Goal: Communication & Community: Answer question/provide support

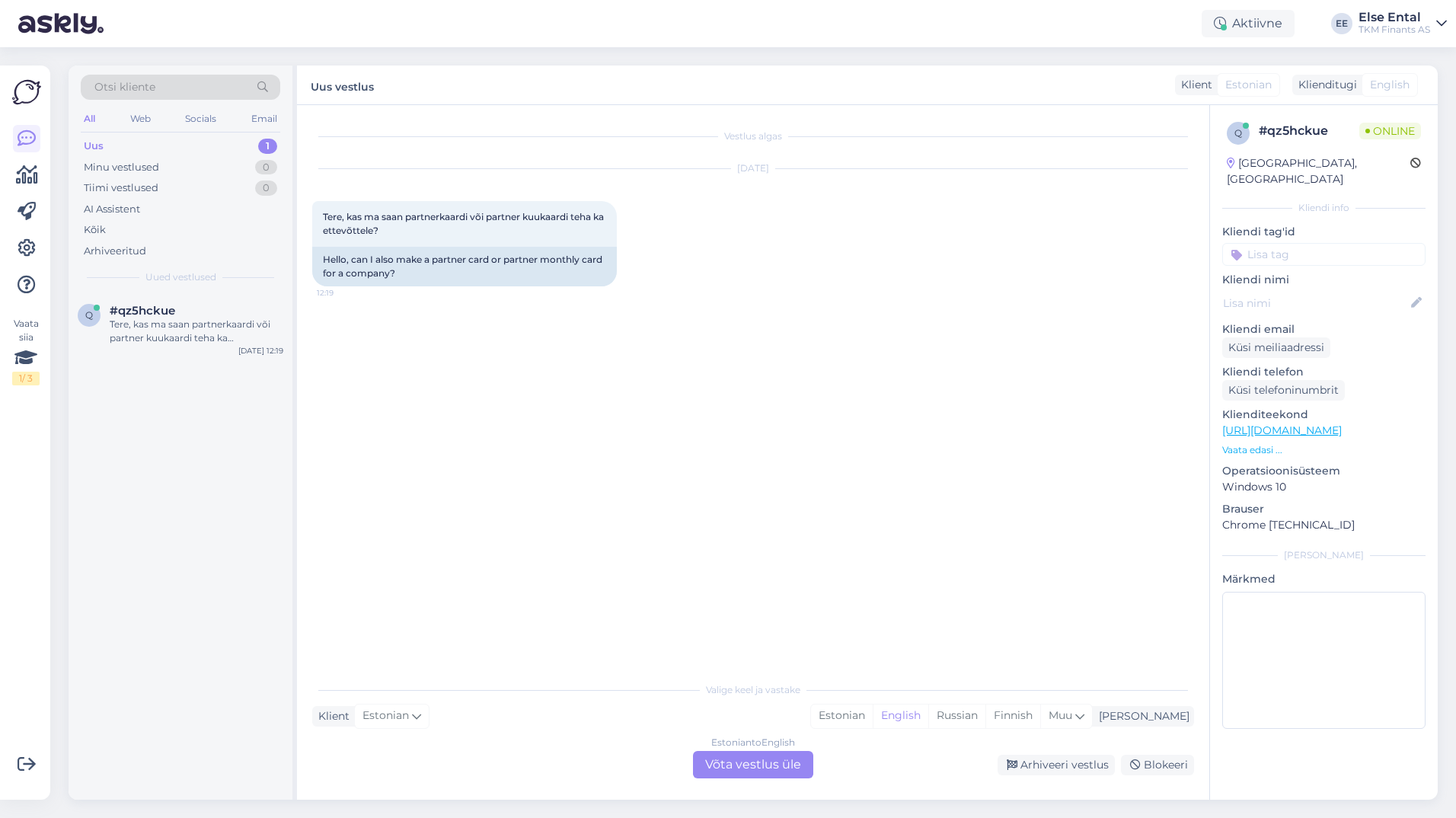
click at [125, 154] on div "Uus 1" at bounding box center [181, 146] width 199 height 21
click at [140, 346] on div "q #qz5hckue Tere, kas ma saan partnerkaardi või partner kuukaardi teha ka ettev…" at bounding box center [181, 327] width 224 height 68
click at [747, 767] on div "Estonian to English Võta vestlus üle" at bounding box center [752, 764] width 120 height 28
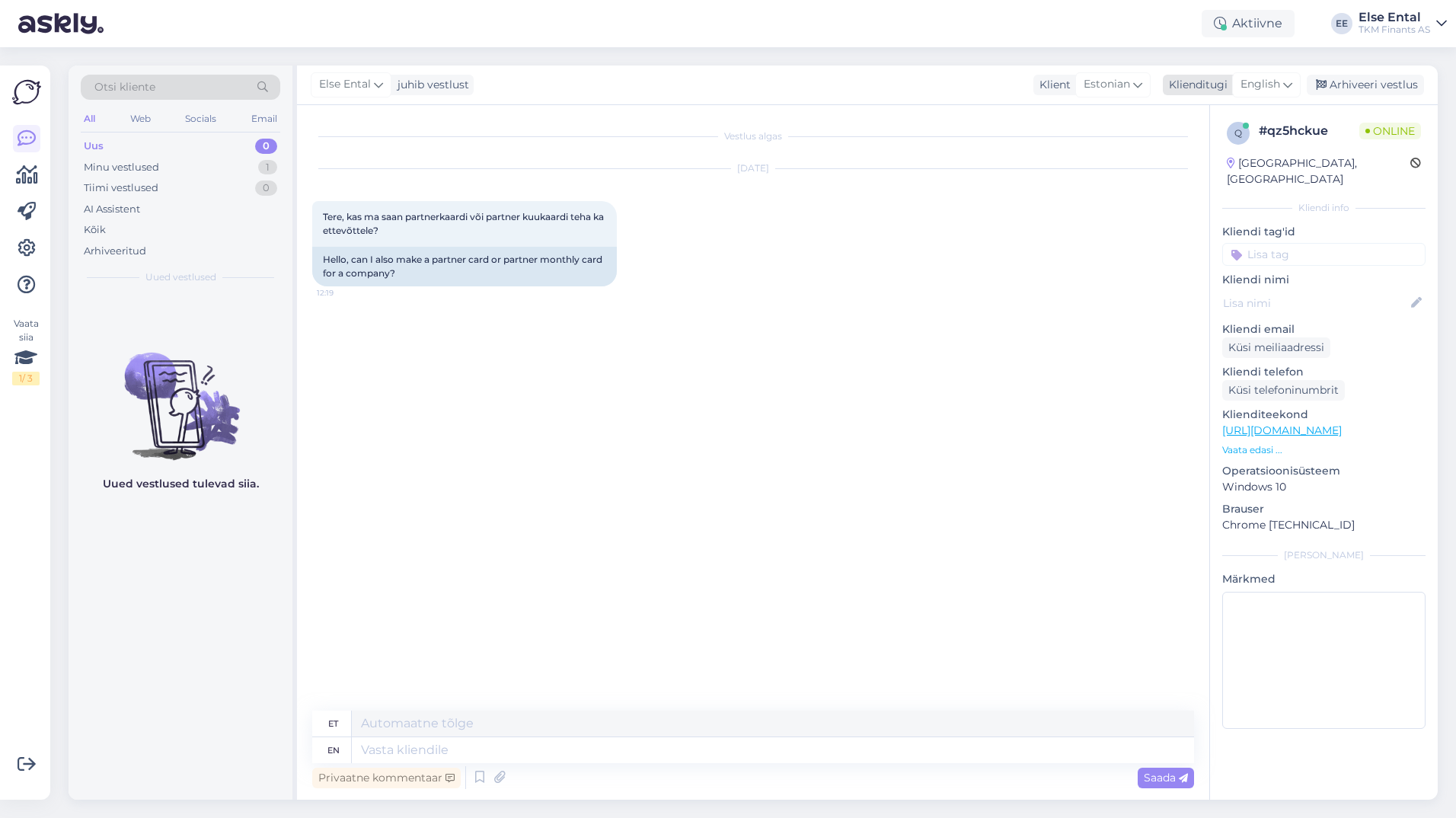
click at [1266, 82] on span "English" at bounding box center [1260, 84] width 40 height 17
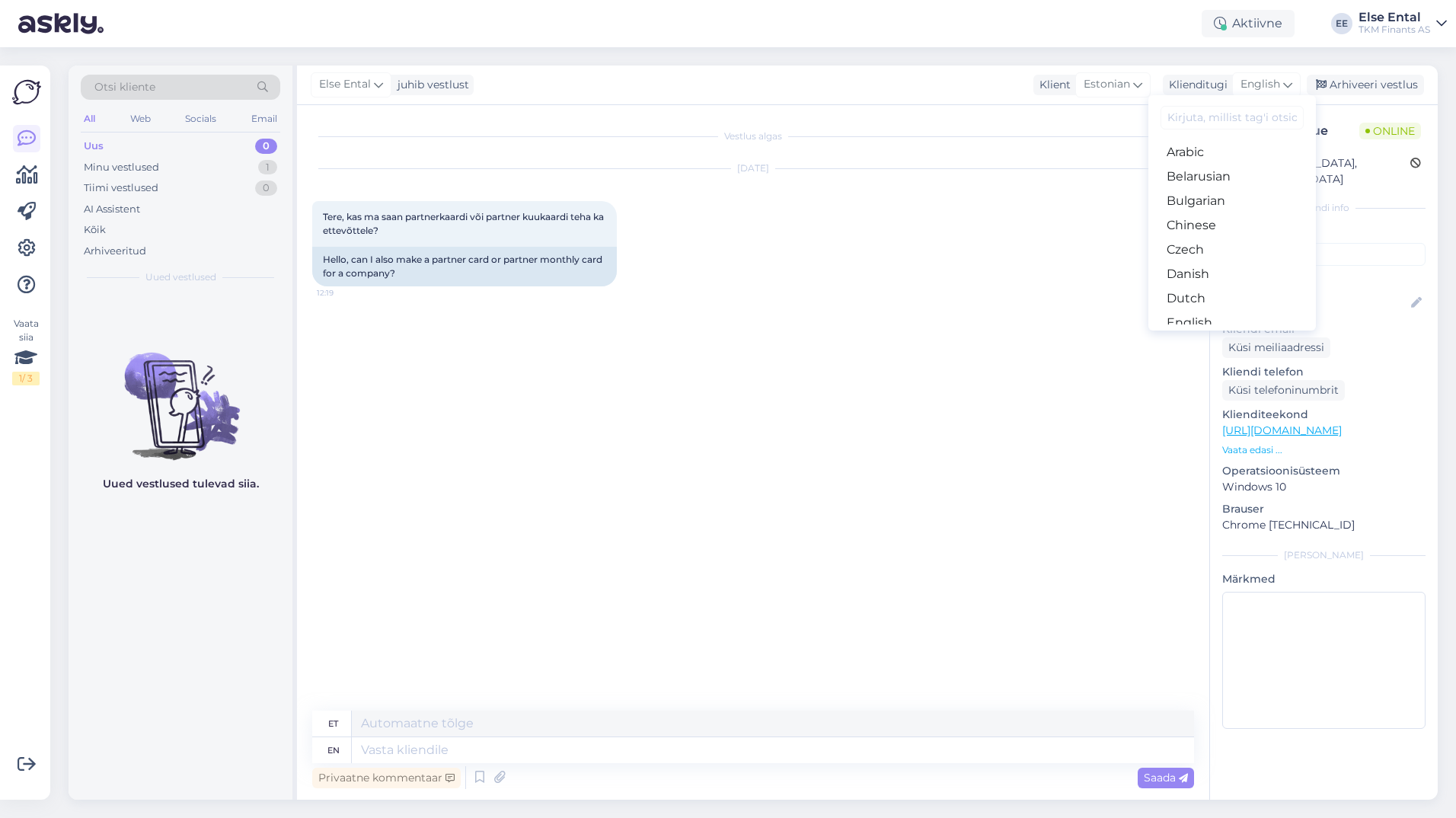
click at [1203, 335] on link "Estonian" at bounding box center [1232, 347] width 167 height 24
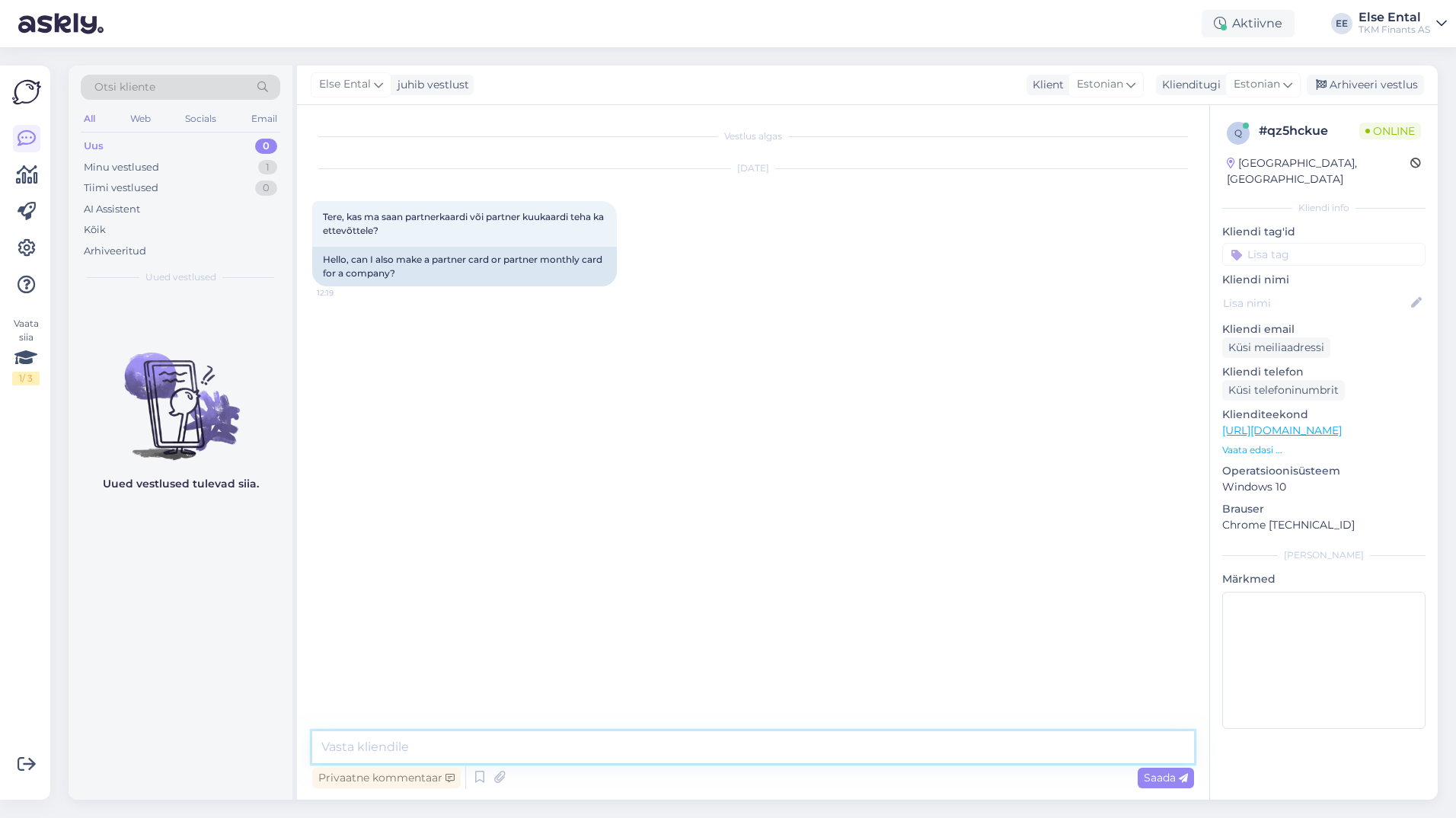
click at [421, 737] on textarea at bounding box center [753, 747] width 882 height 32
click at [415, 749] on textarea "Tere," at bounding box center [753, 747] width 882 height 32
type textarea "Tere, Partnerkaardi ja Partner Kuukaardi saab teha ainule eraisiku nimele."
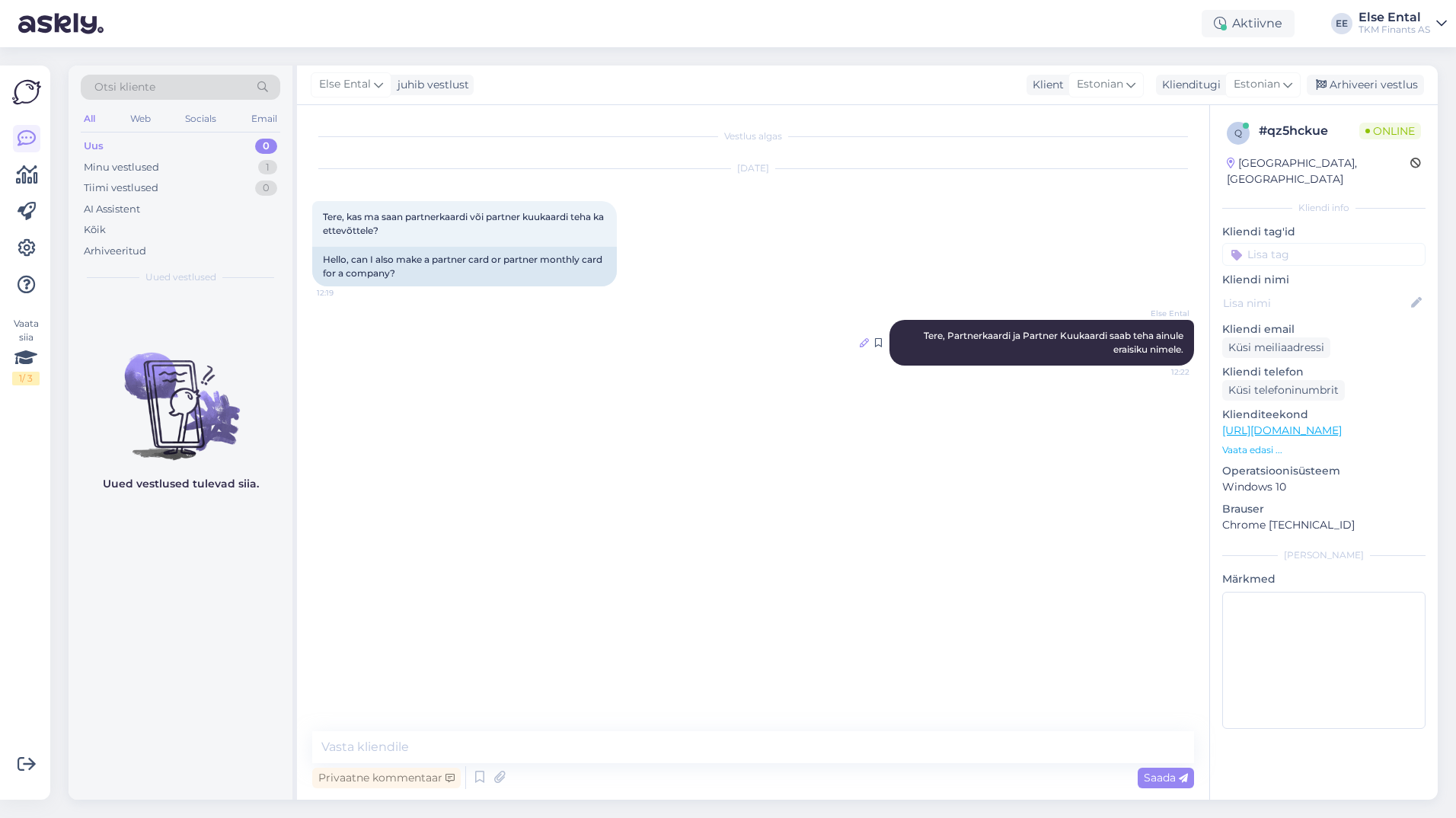
click at [865, 346] on icon at bounding box center [865, 342] width 9 height 9
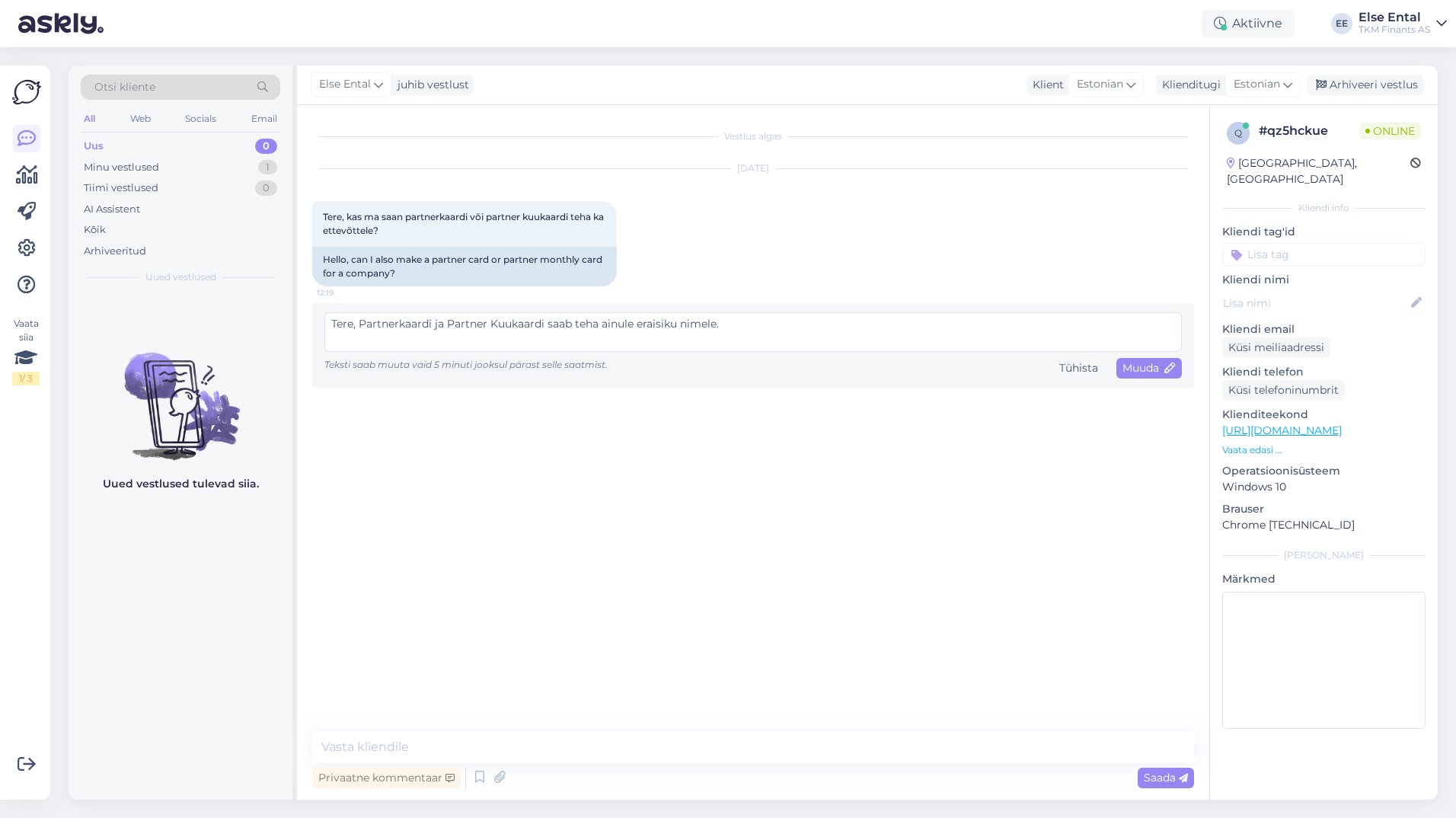
click at [635, 322] on textarea "Tere, Partnerkaardi ja Partner Kuukaardi saab teha ainule eraisiku nimele." at bounding box center [753, 332] width 857 height 40
type textarea "Tere, Partnerkaardi ja Partner Kuukaardi saab teha ainult eraisiku nimele."
click at [1146, 368] on span "Muuda" at bounding box center [1149, 367] width 53 height 13
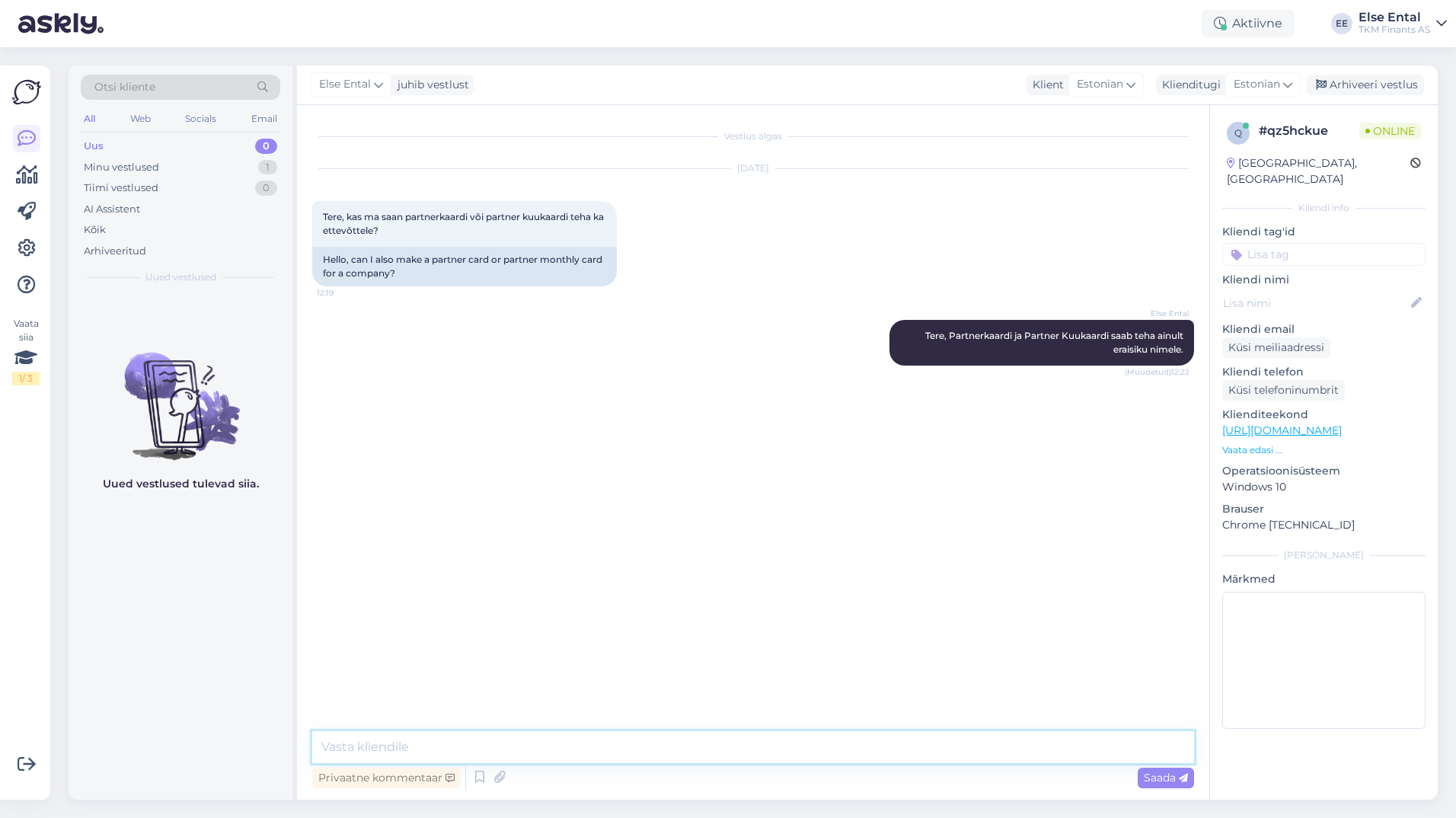
click at [633, 750] on textarea at bounding box center [753, 747] width 882 height 32
click at [1387, 91] on div "Arhiveeri vestlus" at bounding box center [1366, 84] width 117 height 20
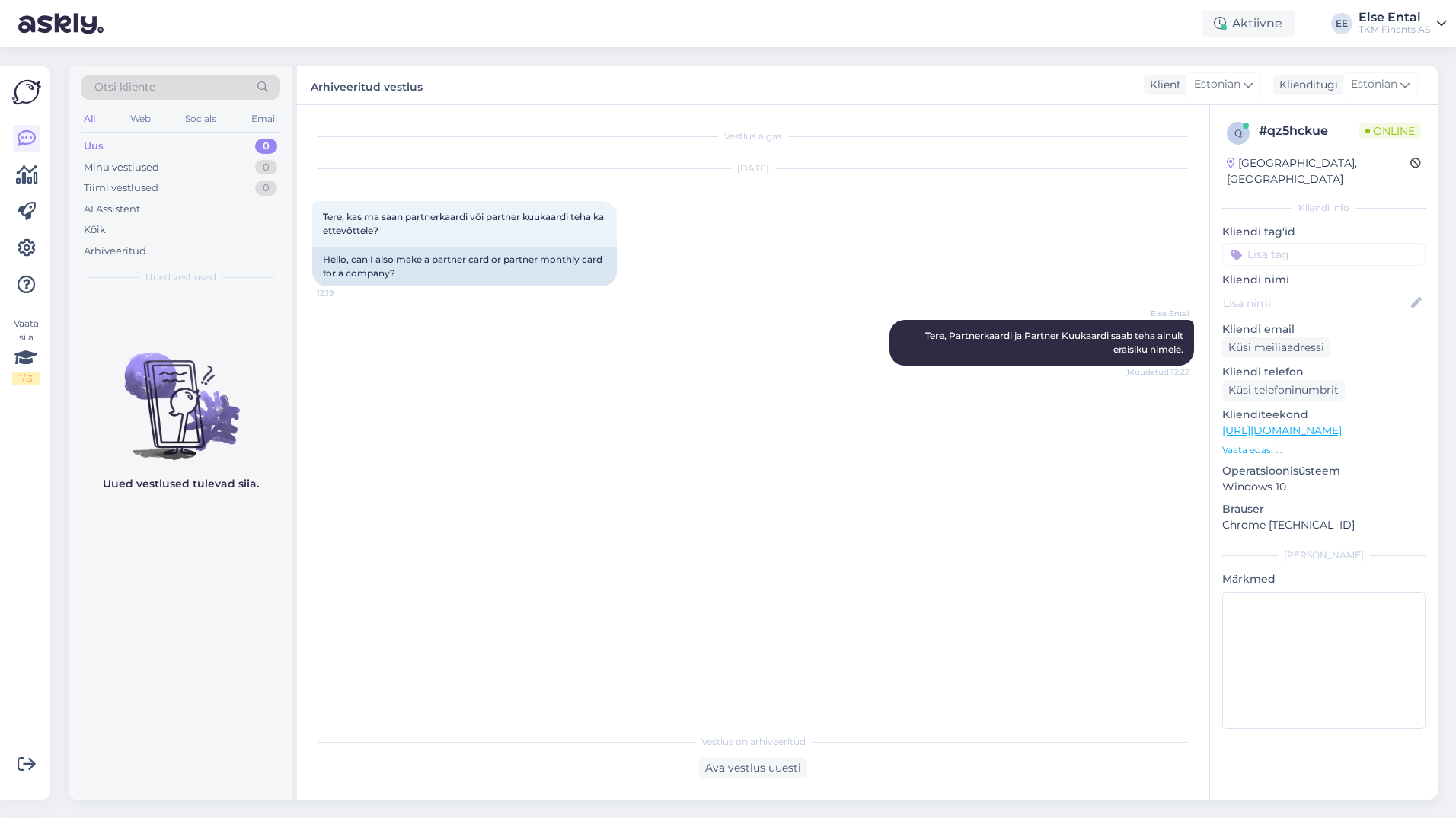
click at [136, 146] on div "Uus 0" at bounding box center [181, 146] width 199 height 21
click at [117, 163] on div "Minu vestlused" at bounding box center [121, 167] width 76 height 15
click at [98, 149] on div "Uus" at bounding box center [93, 146] width 19 height 15
click at [1214, 36] on div "Aktiivne" at bounding box center [1248, 23] width 93 height 28
click at [1229, 93] on button "30 minutit" at bounding box center [1248, 94] width 68 height 17
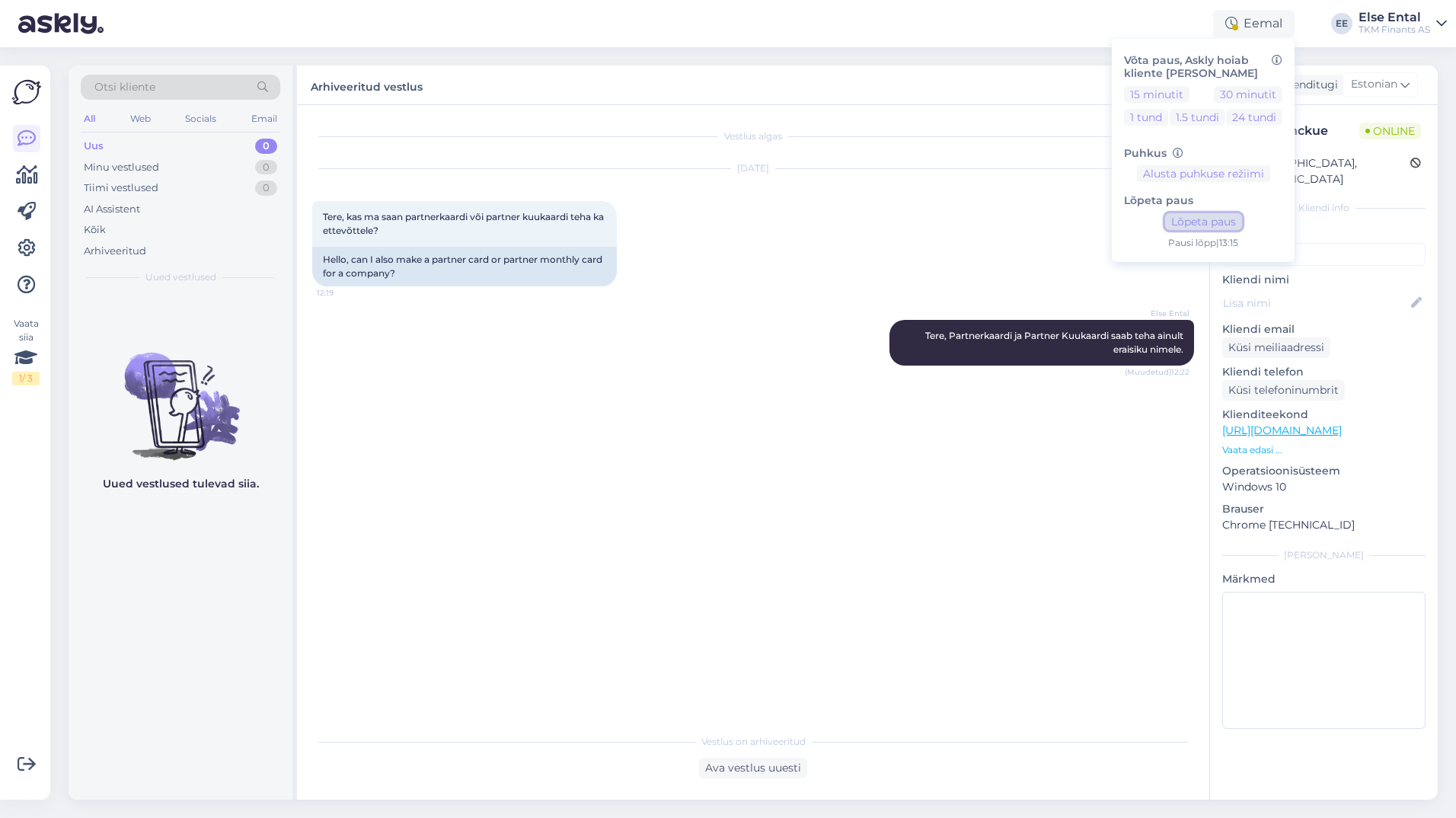
click at [1193, 224] on button "Lõpeta paus" at bounding box center [1203, 221] width 76 height 17
click at [991, 192] on div "[DATE] Tere, kas ma saan partnerkaardi või partner kuukaardi teha ka ettevõttel…" at bounding box center [753, 228] width 882 height 151
